Goal: Transaction & Acquisition: Obtain resource

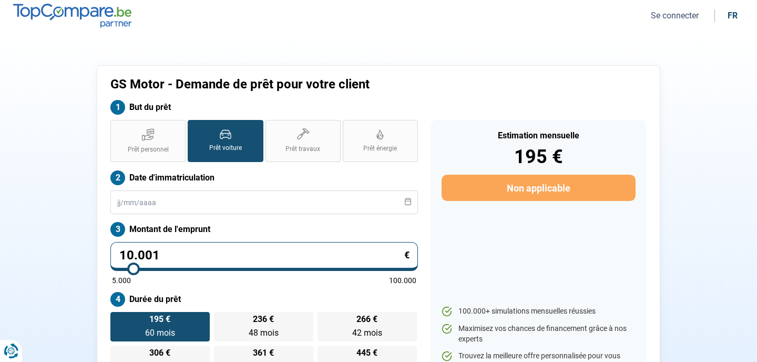
click at [678, 21] on button "Se connecter" at bounding box center [675, 15] width 54 height 11
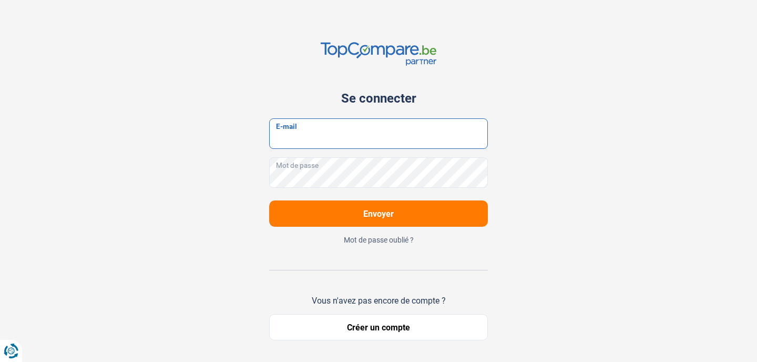
click at [380, 139] on input "E-mail" at bounding box center [378, 133] width 219 height 30
click at [386, 332] on button "Créer un compte" at bounding box center [378, 327] width 219 height 26
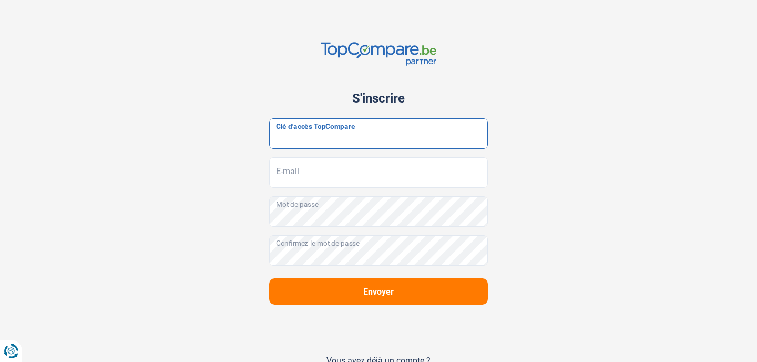
click at [346, 132] on input "Clé d'accès TopCompare" at bounding box center [378, 133] width 219 height 30
paste input "JrbfN@tcB24"
type input "JrbfN@tcB24"
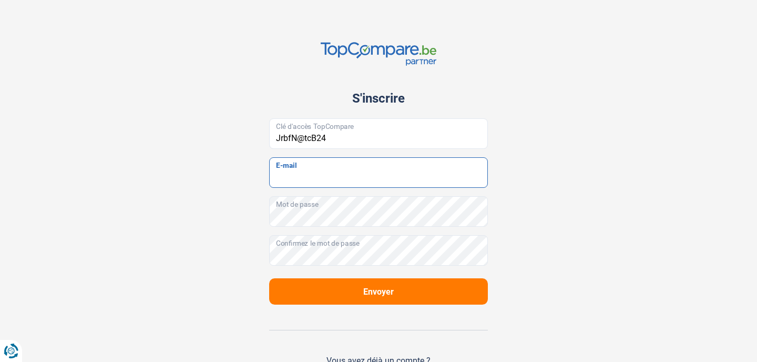
click at [332, 174] on input "E-mail" at bounding box center [378, 172] width 219 height 30
type input "[EMAIL_ADDRESS][DOMAIN_NAME]"
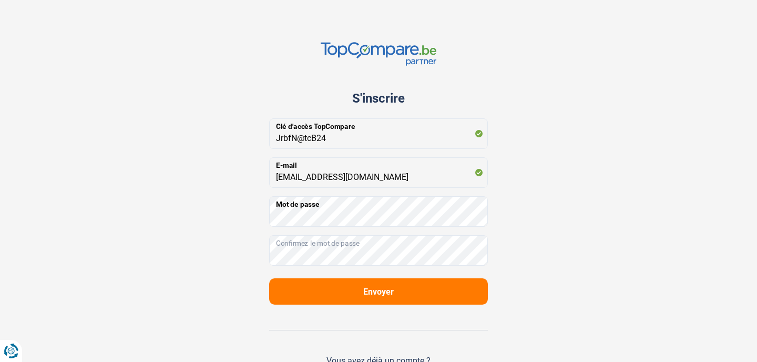
click at [375, 296] on span "Envoyer" at bounding box center [378, 292] width 30 height 10
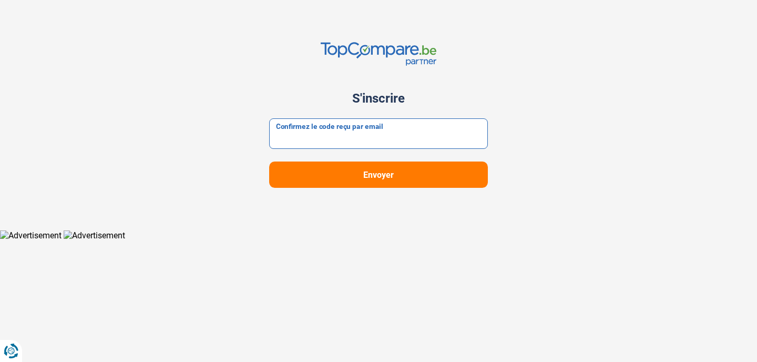
click at [320, 134] on input "Confirmez le code reçu par email" at bounding box center [378, 133] width 219 height 30
paste input "957423"
type input "957423"
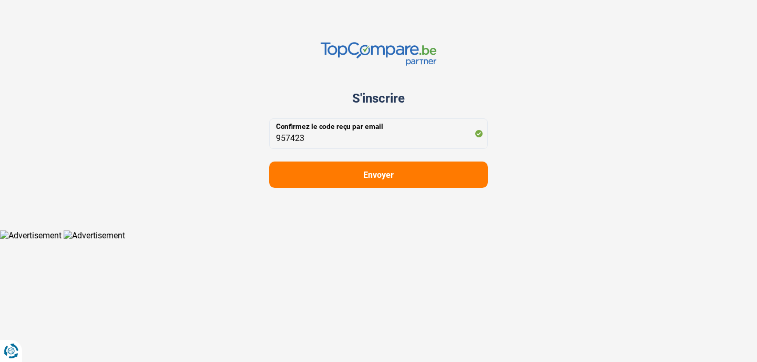
click at [355, 174] on button "Envoyer" at bounding box center [378, 174] width 219 height 26
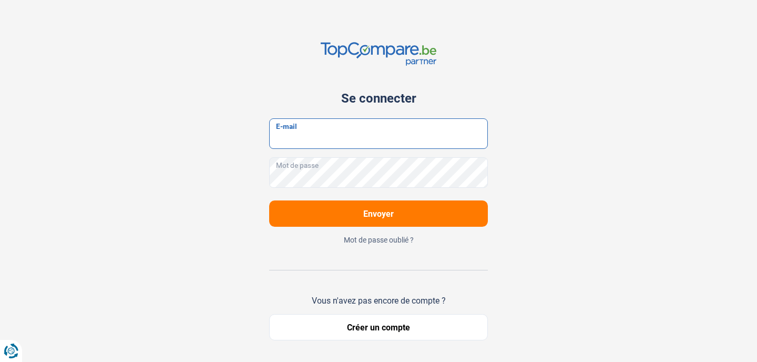
click at [368, 138] on input "E-mail" at bounding box center [378, 133] width 219 height 30
type input "[EMAIL_ADDRESS][DOMAIN_NAME]"
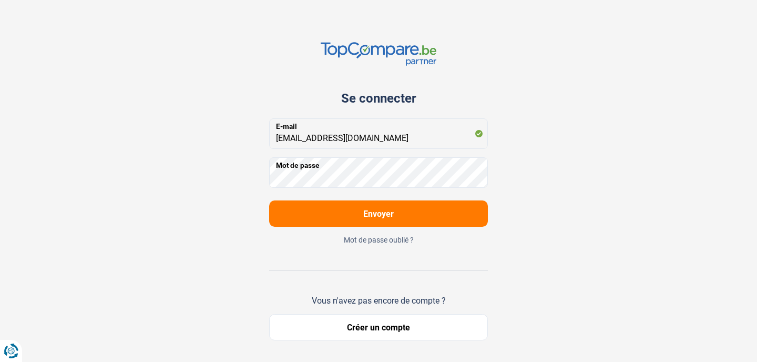
click at [373, 217] on span "Envoyer" at bounding box center [378, 214] width 30 height 10
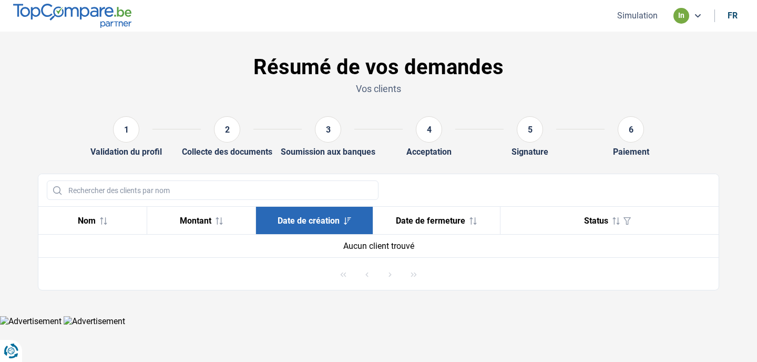
click at [635, 12] on button "Simulation" at bounding box center [637, 15] width 47 height 11
